Goal: Transaction & Acquisition: Download file/media

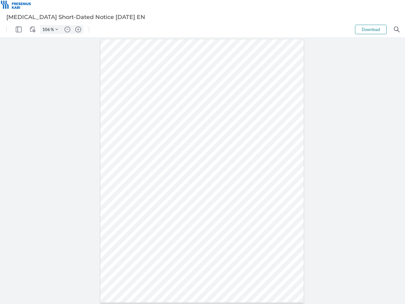
click at [19, 29] on img "Panel" at bounding box center [19, 30] width 6 height 6
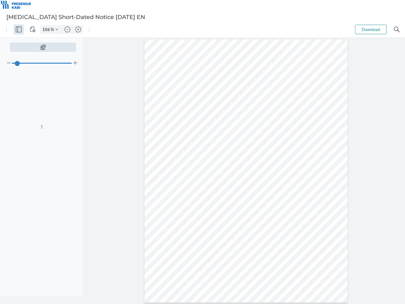
click at [33, 29] on img "View Controls" at bounding box center [33, 30] width 6 height 6
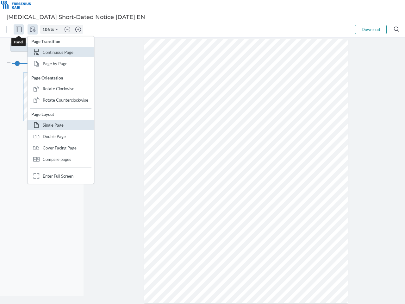
click at [47, 29] on input "106" at bounding box center [46, 30] width 10 height 6
click at [57, 29] on img "Zoom Controls" at bounding box center [56, 29] width 3 height 3
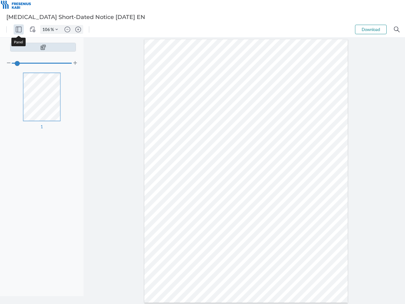
click at [67, 29] on img "Zoom out" at bounding box center [68, 30] width 6 height 6
click at [78, 29] on img "Zoom in" at bounding box center [78, 30] width 6 height 6
type input "106"
click at [371, 29] on button "Download" at bounding box center [371, 29] width 32 height 9
